Goal: Information Seeking & Learning: Learn about a topic

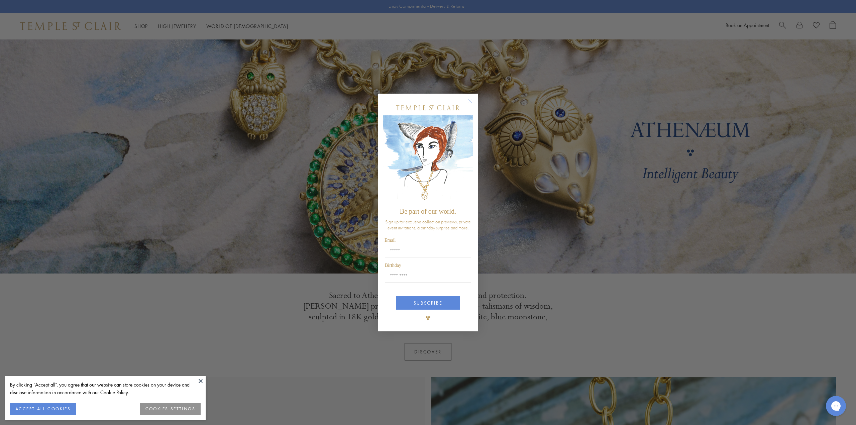
click at [472, 101] on circle "Close dialog" at bounding box center [470, 101] width 8 height 8
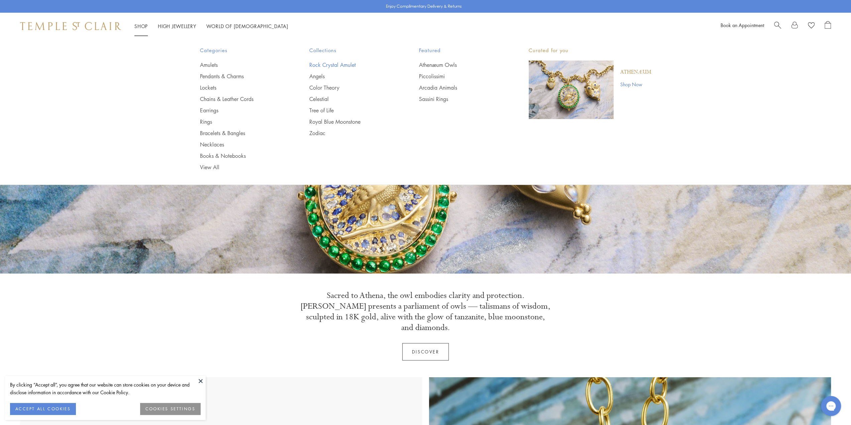
click at [330, 64] on link "Rock Crystal Amulet" at bounding box center [350, 64] width 83 height 7
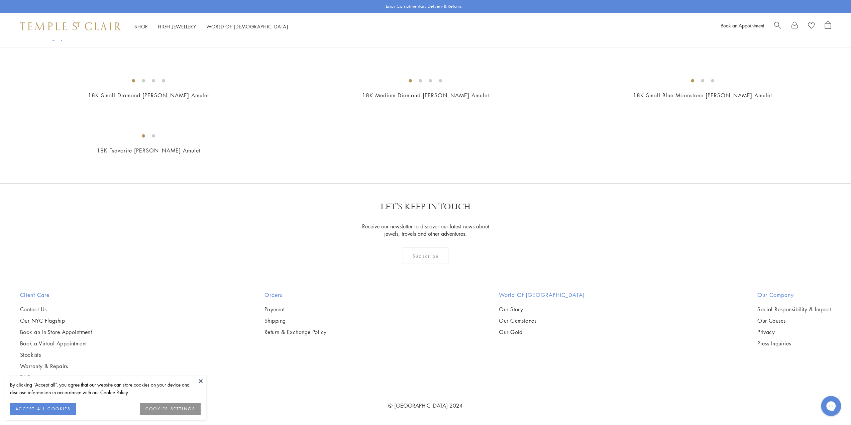
scroll to position [2607, 0]
click at [0, 0] on img at bounding box center [0, 0] width 0 height 0
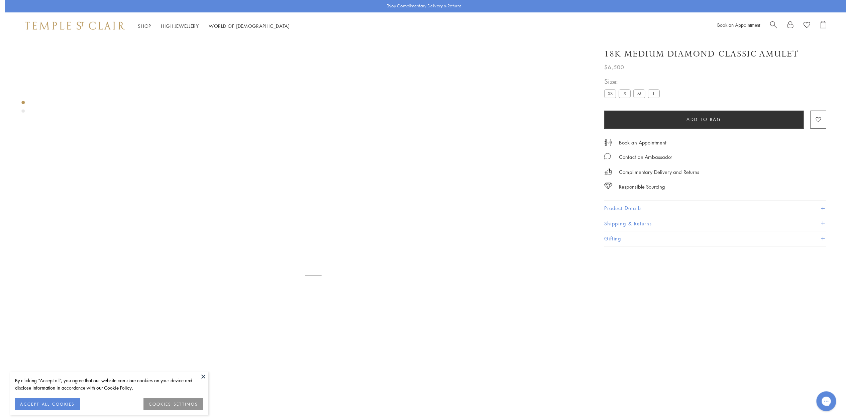
scroll to position [39, 0]
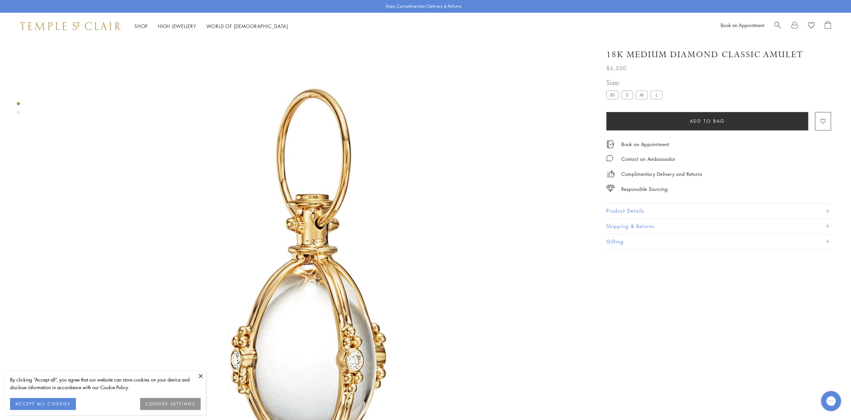
click at [637, 212] on button "Product Details" at bounding box center [718, 210] width 225 height 15
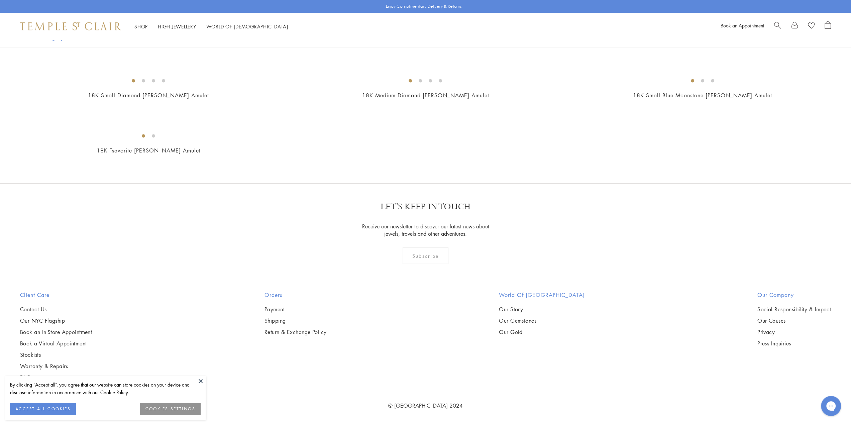
scroll to position [2373, 0]
click at [777, 24] on span "Search" at bounding box center [777, 24] width 7 height 7
click at [73, 52] on input "search" at bounding box center [431, 53] width 803 height 8
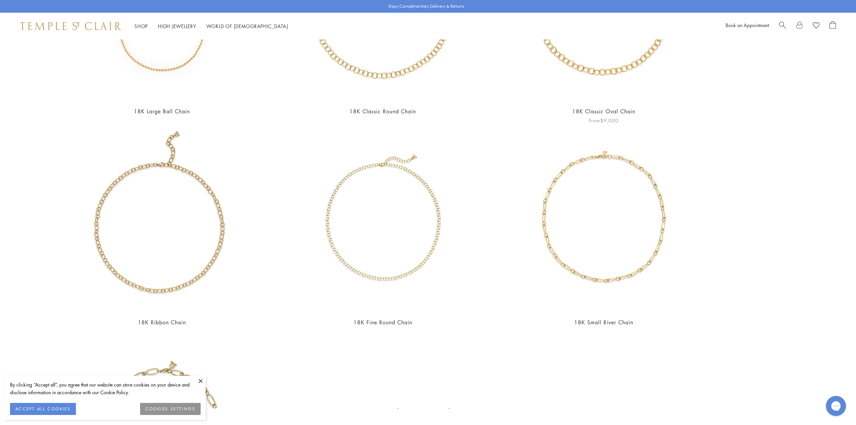
scroll to position [559, 0]
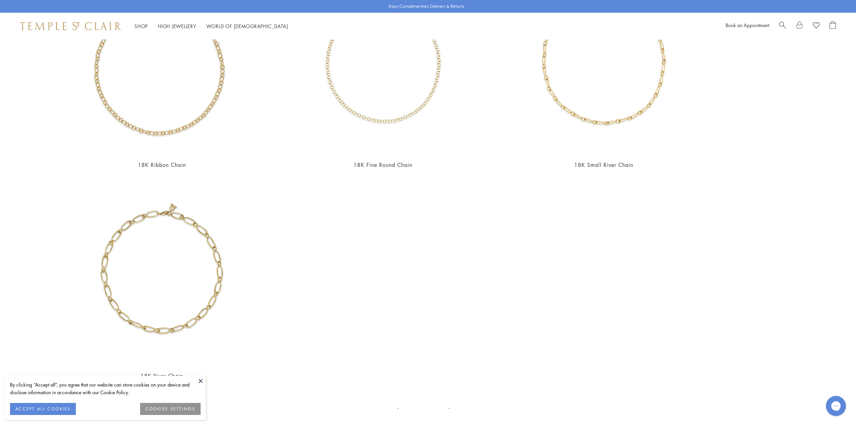
type input "**********"
click at [200, 381] on button at bounding box center [201, 381] width 10 height 10
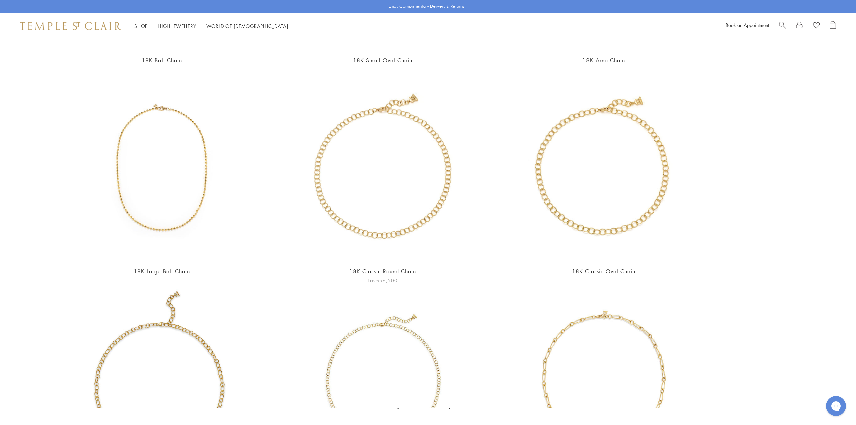
scroll to position [224, 0]
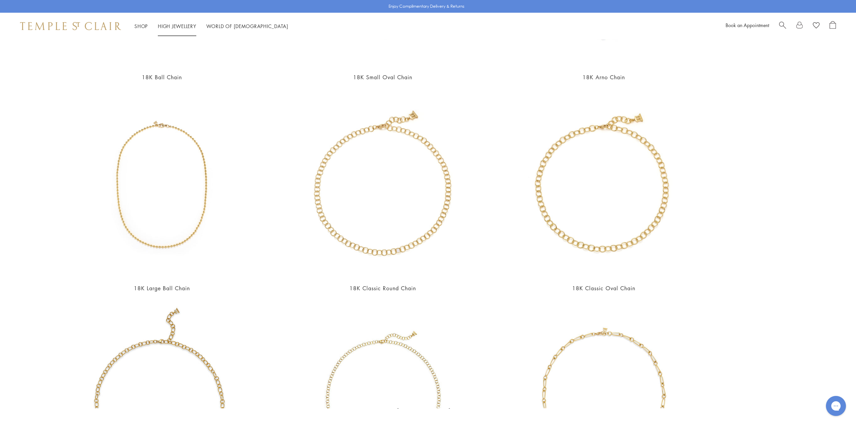
click at [175, 25] on link "High Jewellery High Jewellery" at bounding box center [177, 26] width 38 height 7
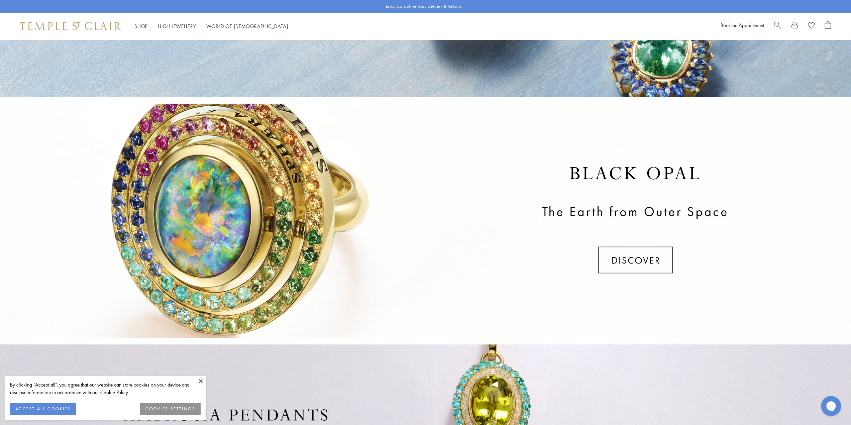
scroll to position [79, 0]
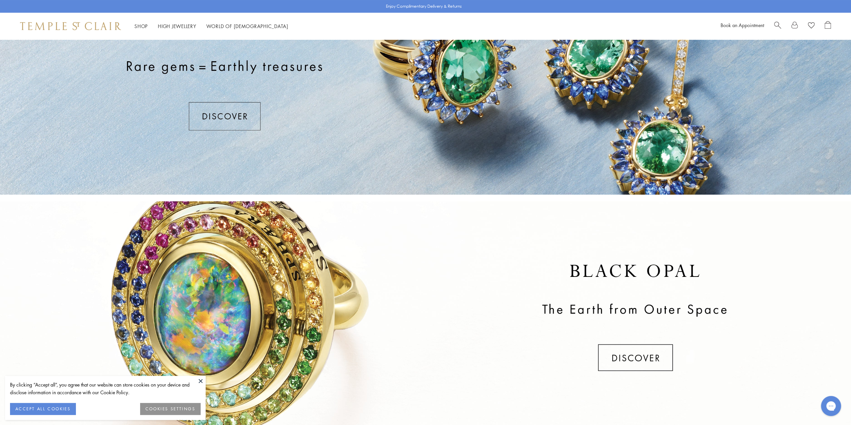
drag, startPoint x: 604, startPoint y: 224, endPoint x: 601, endPoint y: 273, distance: 49.2
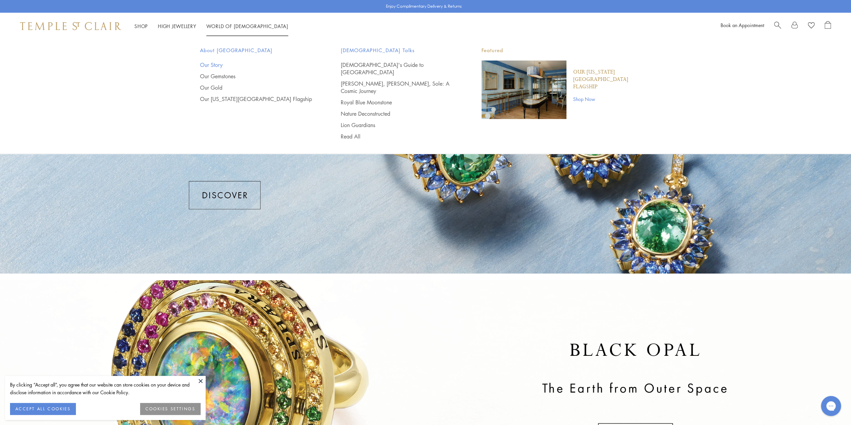
click at [215, 65] on link "Our Story" at bounding box center [257, 64] width 114 height 7
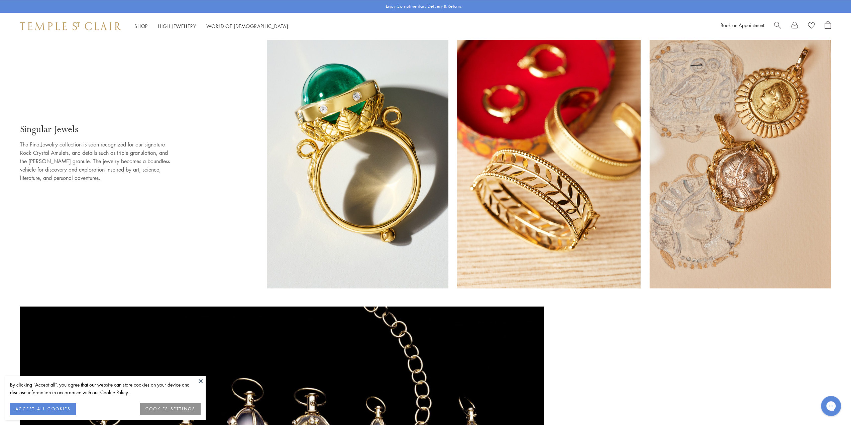
scroll to position [602, 0]
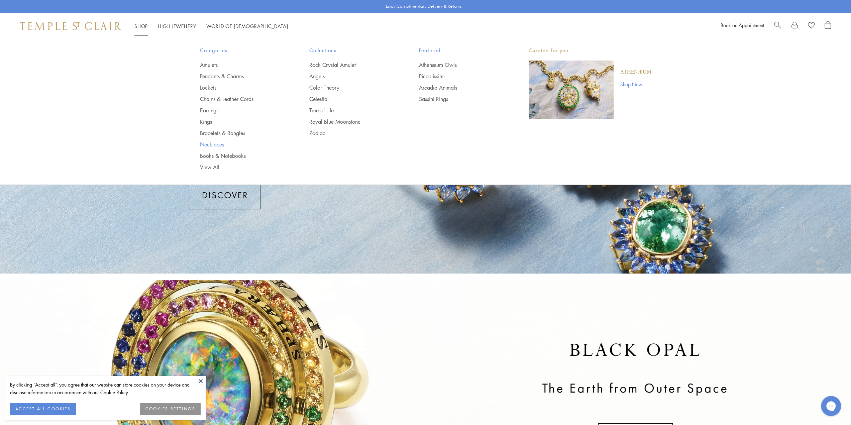
click at [214, 143] on link "Necklaces" at bounding box center [241, 144] width 83 height 7
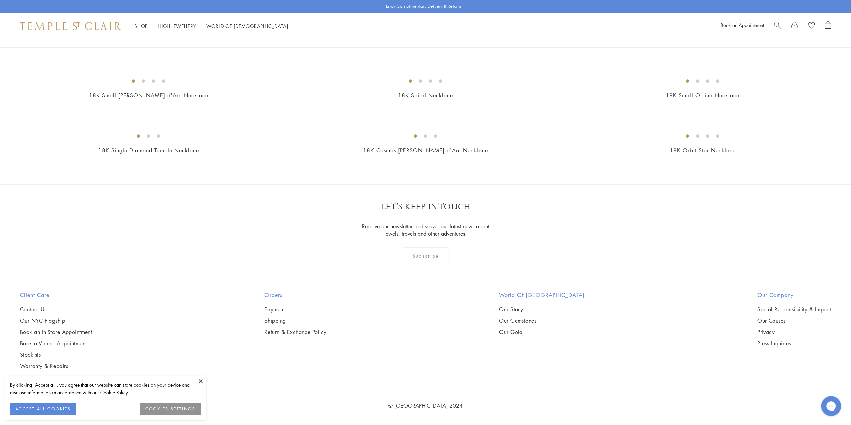
scroll to position [3932, 0]
